Goal: Information Seeking & Learning: Learn about a topic

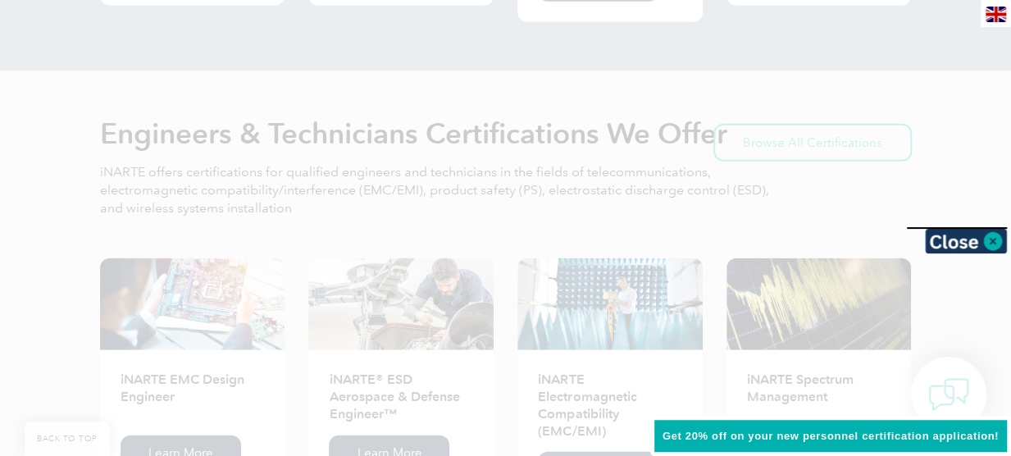
scroll to position [1955, 0]
click at [235, 121] on div at bounding box center [505, 228] width 1011 height 456
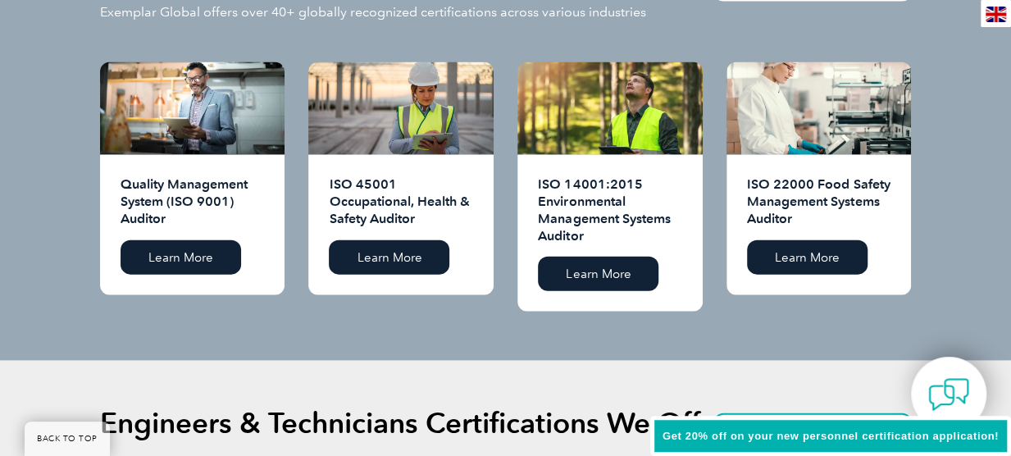
scroll to position [1663, 0]
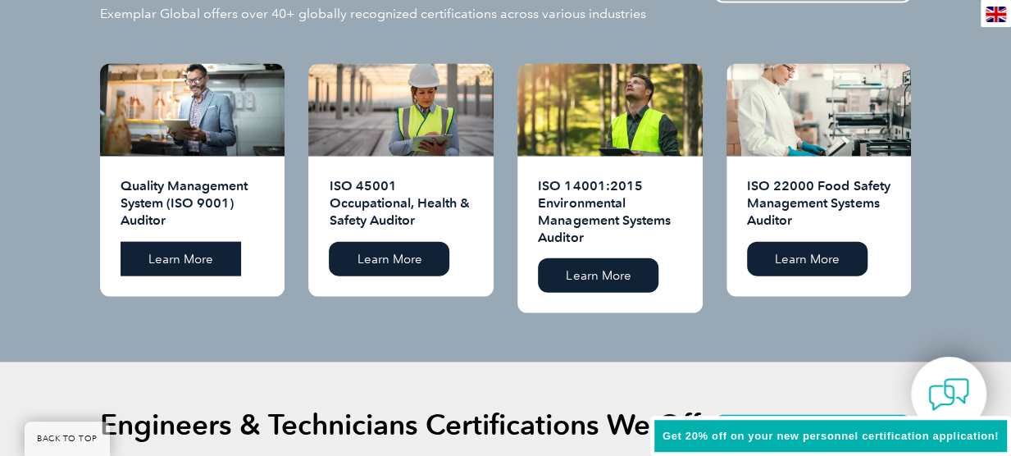
click at [211, 248] on link "Learn More" at bounding box center [181, 259] width 121 height 34
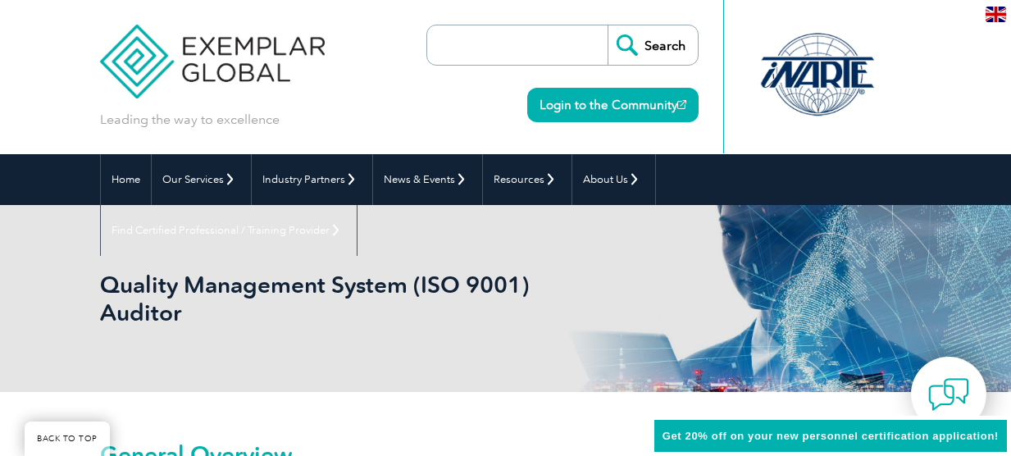
scroll to position [818, 0]
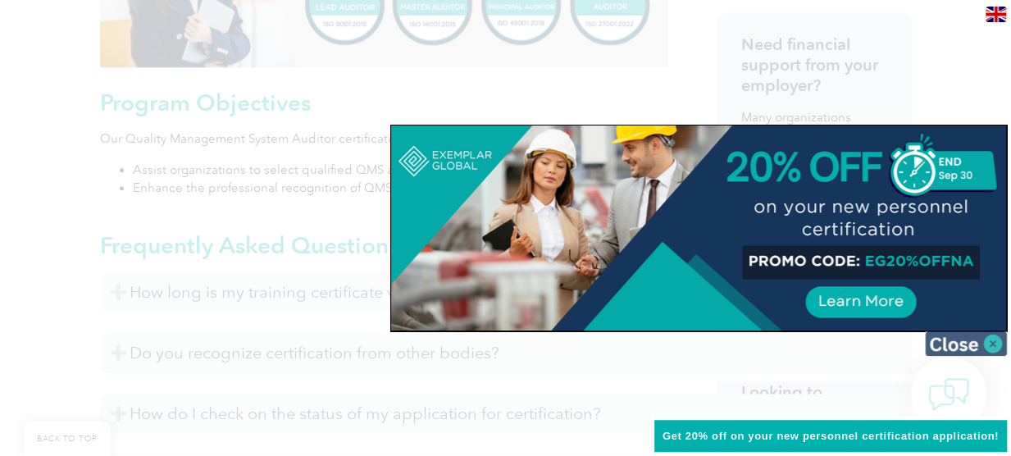
click at [977, 344] on img at bounding box center [966, 343] width 82 height 25
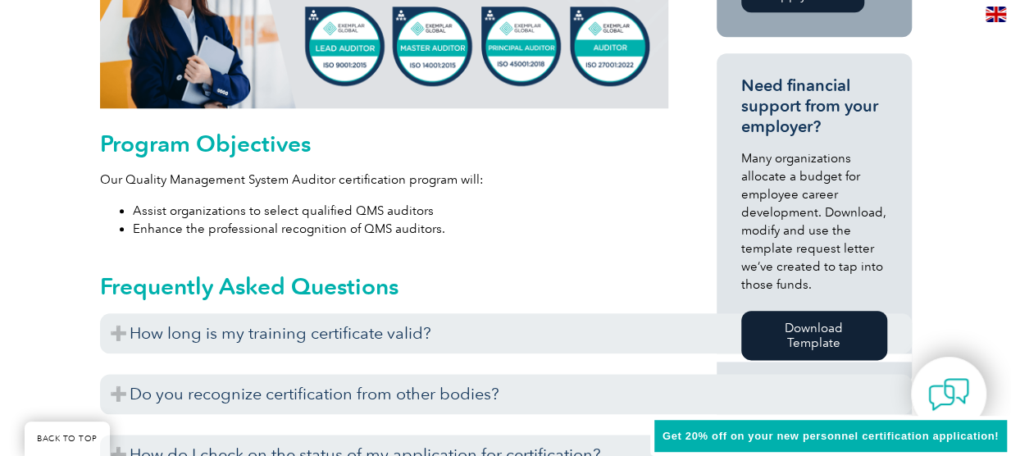
scroll to position [985, 0]
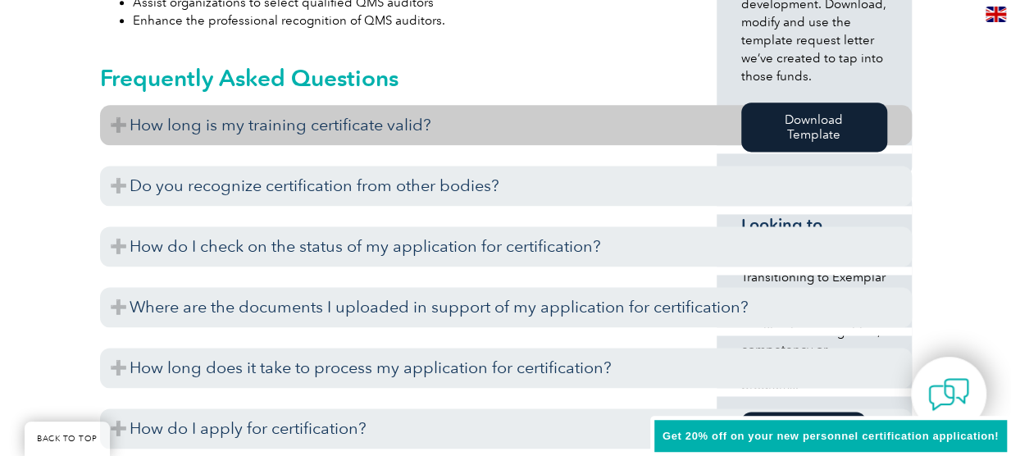
click at [567, 110] on h3 "How long is my training certificate valid?" at bounding box center [506, 125] width 812 height 40
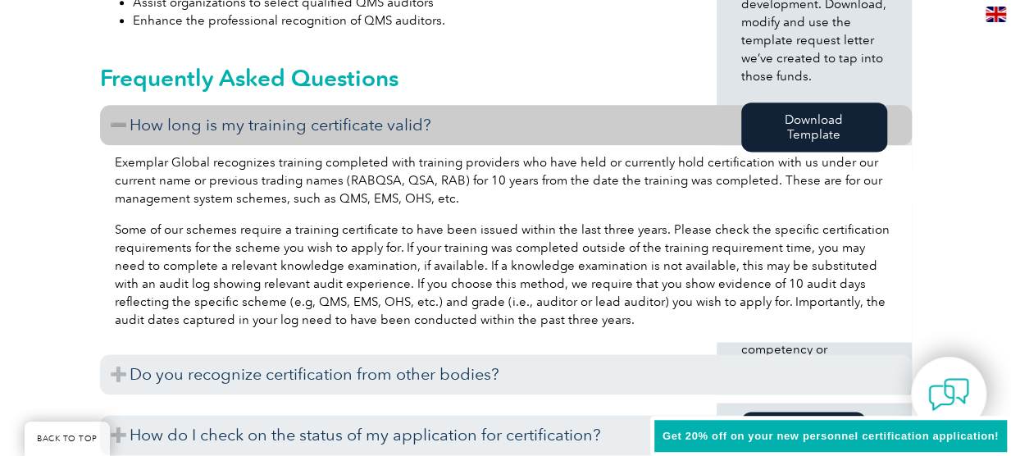
click at [567, 110] on h3 "How long is my training certificate valid?" at bounding box center [506, 125] width 812 height 40
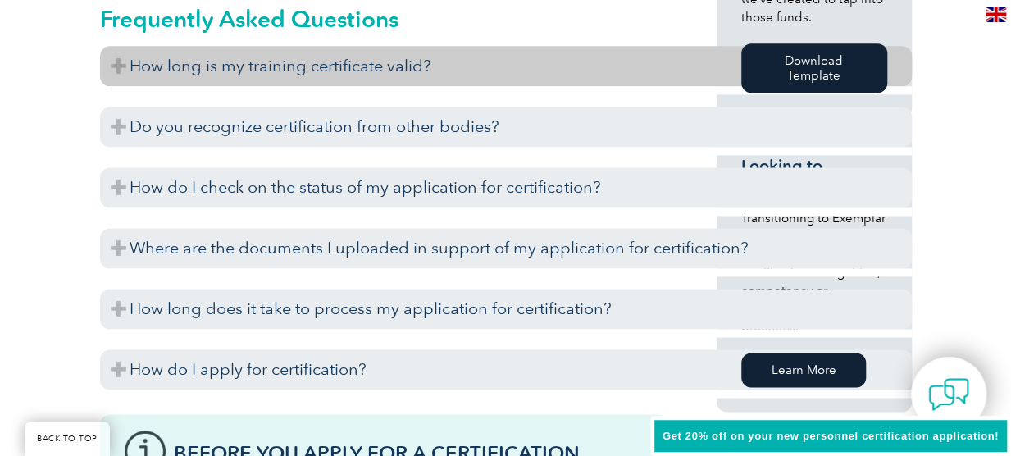
scroll to position [1048, 0]
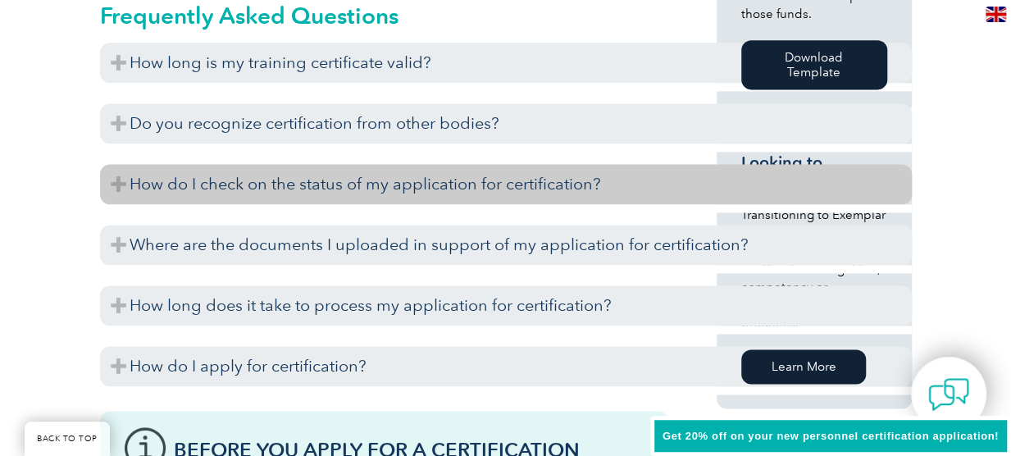
click at [499, 185] on h3 "How do I check on the status of my application for certification?" at bounding box center [506, 184] width 812 height 40
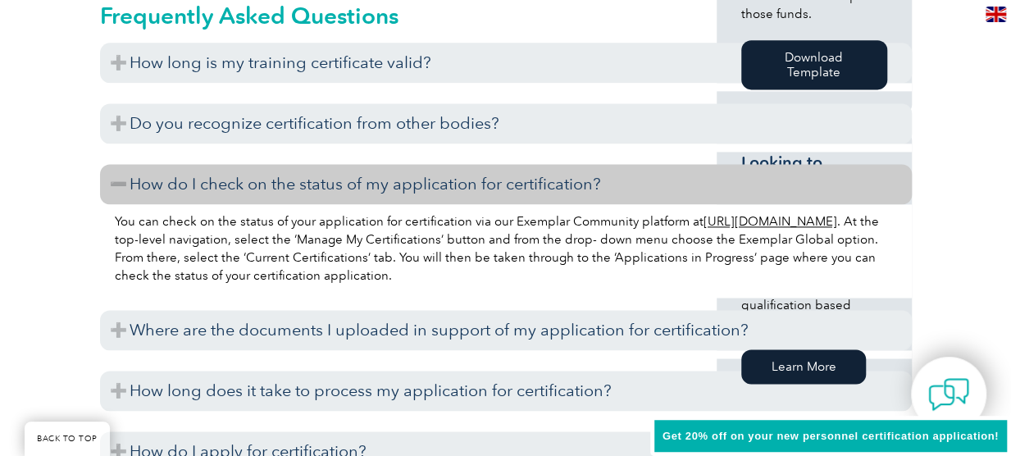
click at [499, 185] on h3 "How do I check on the status of my application for certification?" at bounding box center [506, 184] width 812 height 40
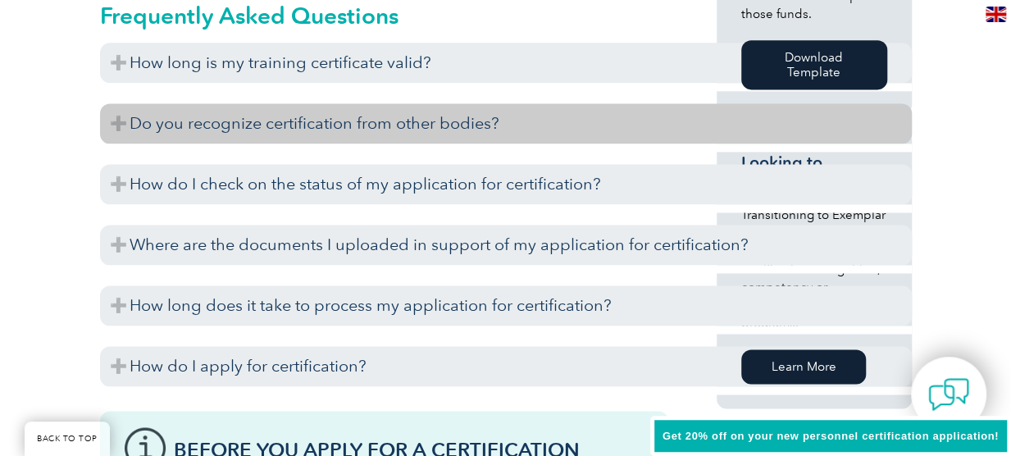
click at [457, 139] on h3 "Do you recognize certification from other bodies?" at bounding box center [506, 123] width 812 height 40
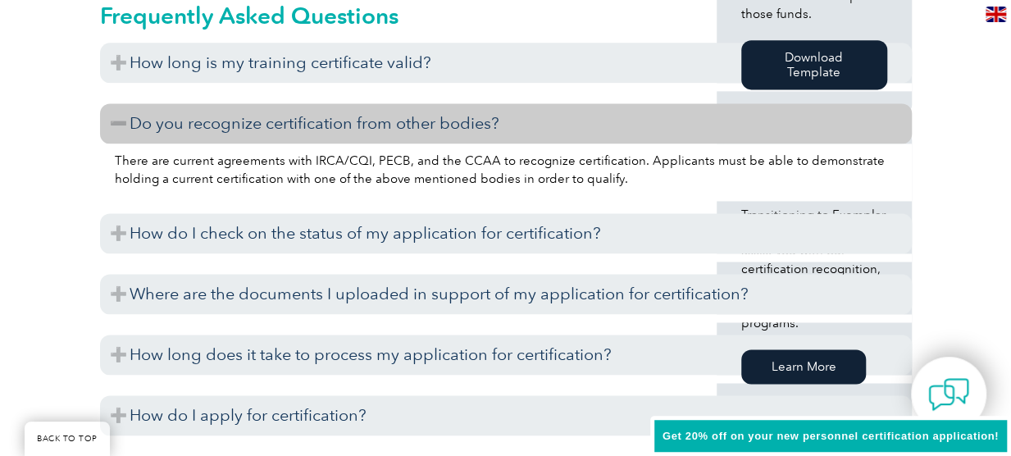
click at [457, 139] on h3 "Do you recognize certification from other bodies?" at bounding box center [506, 123] width 812 height 40
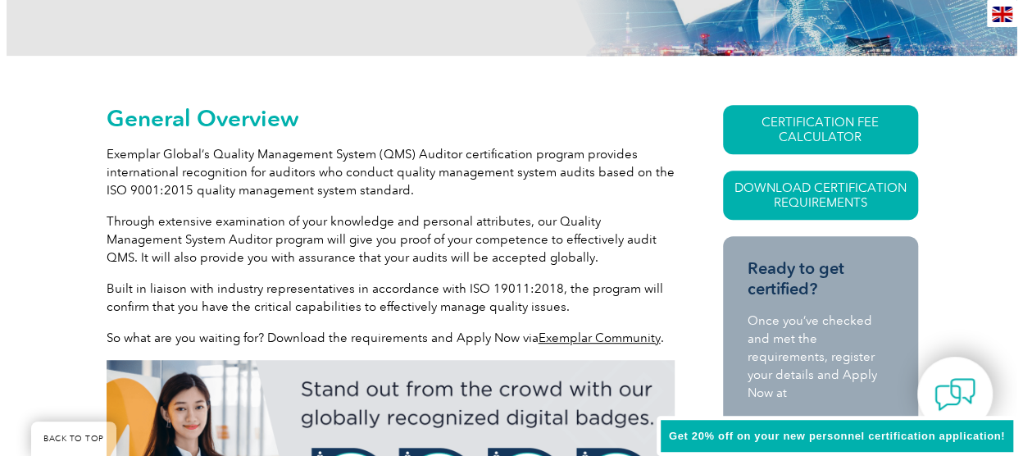
scroll to position [359, 0]
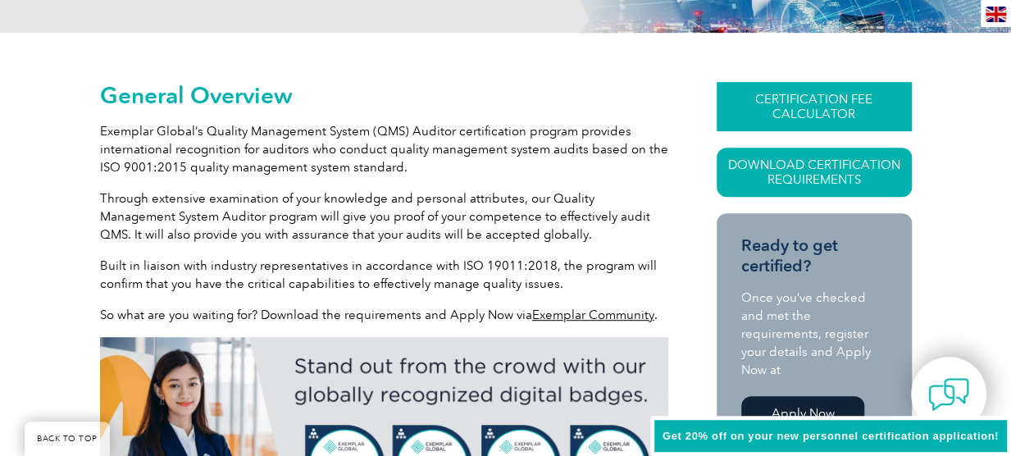
click at [753, 102] on link "CERTIFICATION FEE CALCULATOR" at bounding box center [814, 106] width 195 height 49
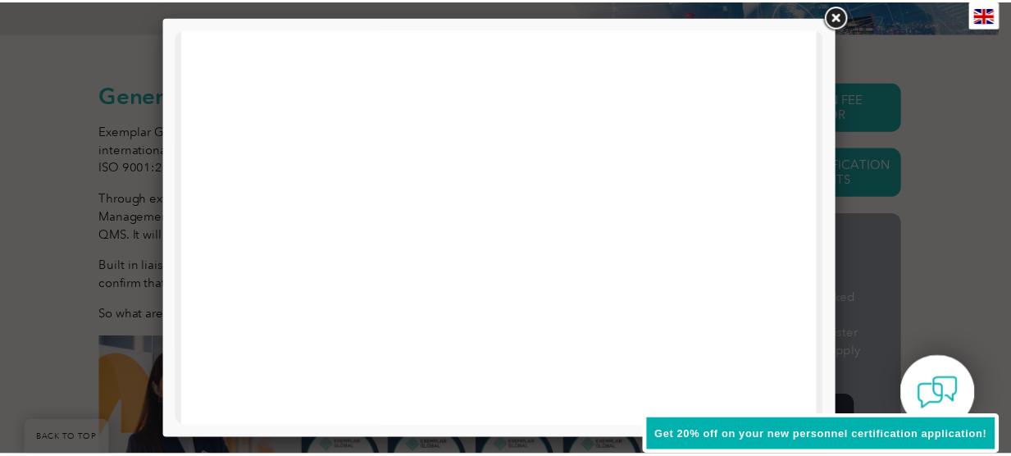
scroll to position [380, 0]
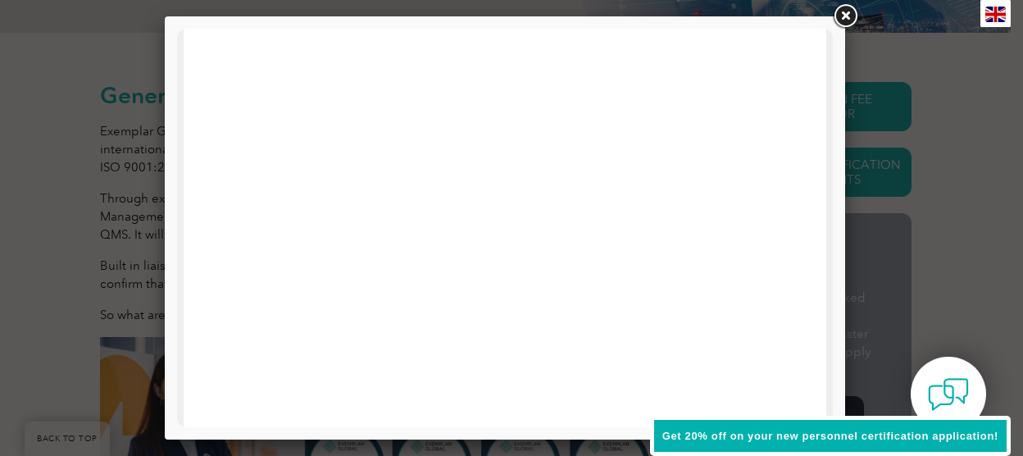
click at [840, 14] on link at bounding box center [846, 17] width 30 height 30
